Goal: Find specific page/section: Find specific page/section

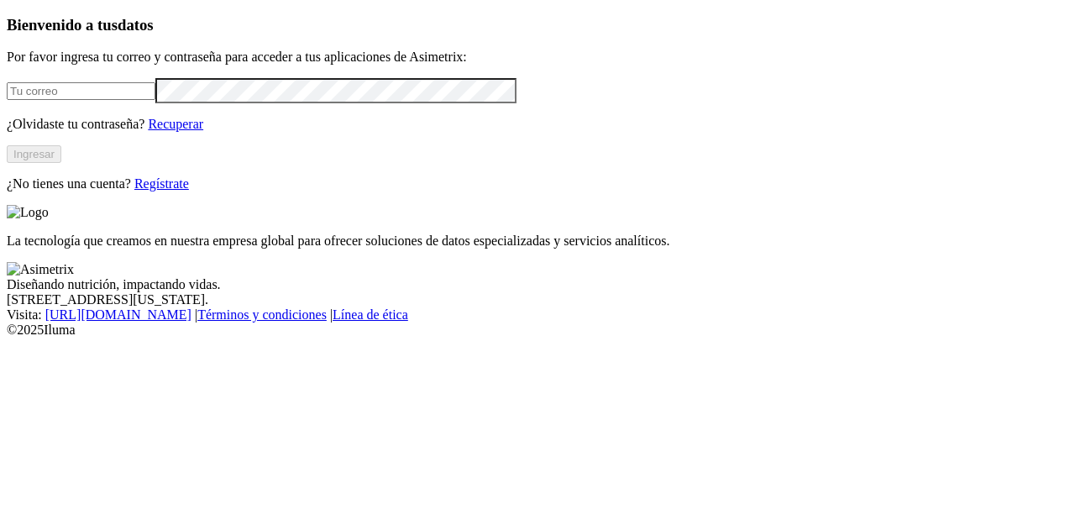
type input "anderson.cordoba@premexcorp.com"
click at [61, 163] on button "Ingresar" at bounding box center [34, 154] width 55 height 18
